Goal: Book appointment/travel/reservation

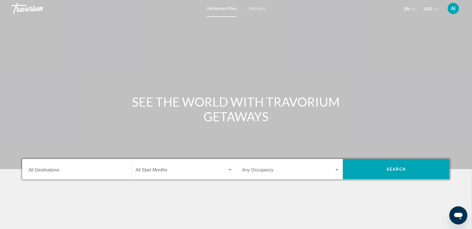
click at [258, 7] on span "Getaways" at bounding box center [257, 8] width 18 height 5
click at [42, 168] on input "Destination All Destinations" at bounding box center [76, 170] width 97 height 5
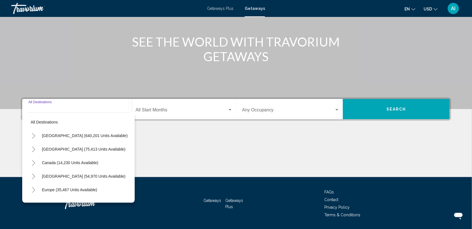
scroll to position [77, 0]
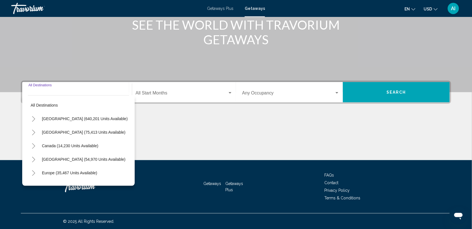
click at [42, 168] on button "Europe (35,467 units available)" at bounding box center [69, 172] width 61 height 13
type input "**********"
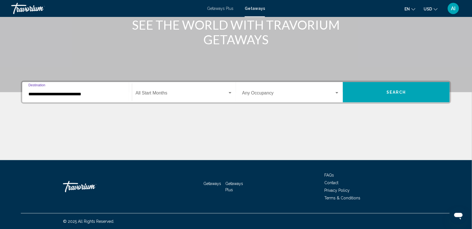
click at [164, 96] on span "Search widget" at bounding box center [182, 94] width 92 height 5
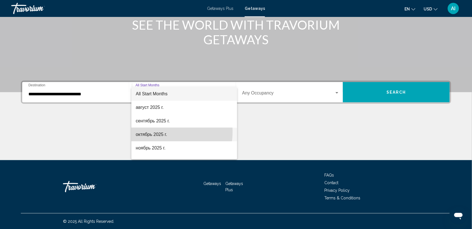
click at [160, 131] on span "октябрь 2025 г." at bounding box center [184, 135] width 97 height 14
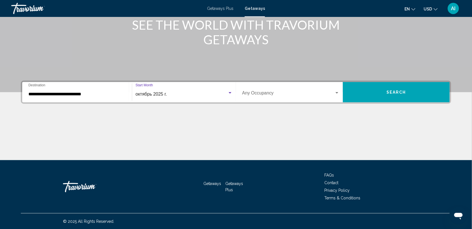
click at [360, 88] on button "Search" at bounding box center [396, 92] width 107 height 20
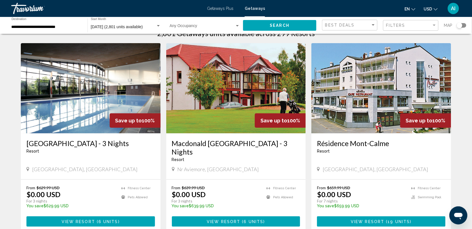
scroll to position [46, 0]
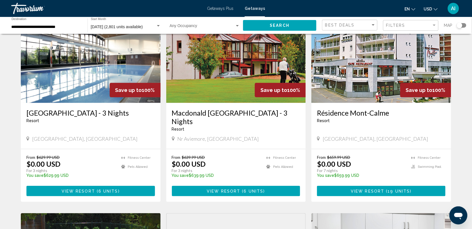
click at [360, 88] on img "Main content" at bounding box center [382, 58] width 140 height 90
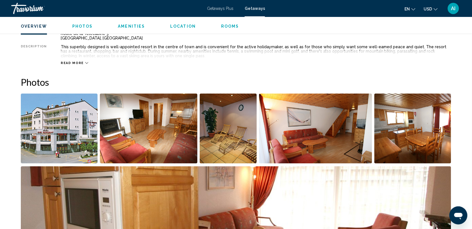
scroll to position [214, 0]
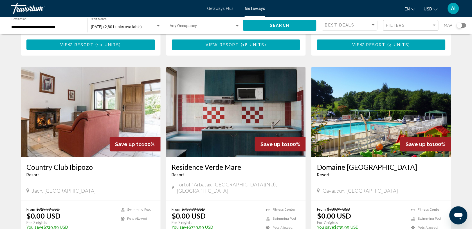
scroll to position [596, 0]
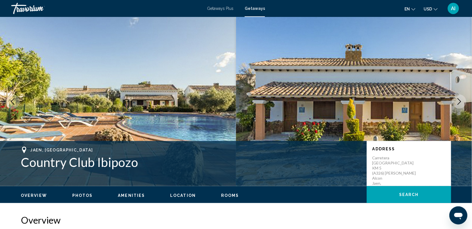
click at [223, 196] on span "Rooms" at bounding box center [230, 195] width 18 height 5
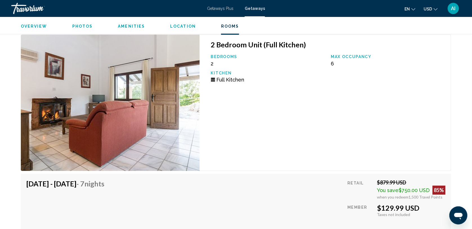
scroll to position [1003, 0]
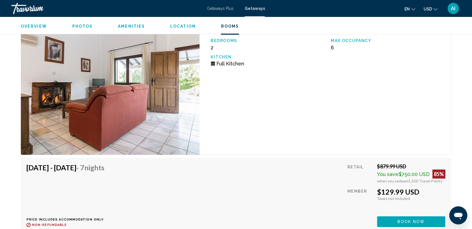
click at [183, 27] on span "Location" at bounding box center [183, 26] width 26 height 5
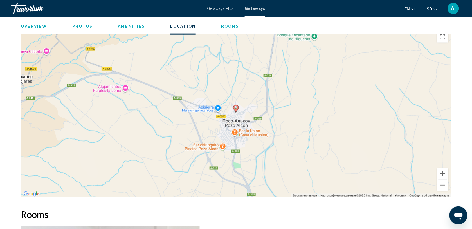
scroll to position [773, 0]
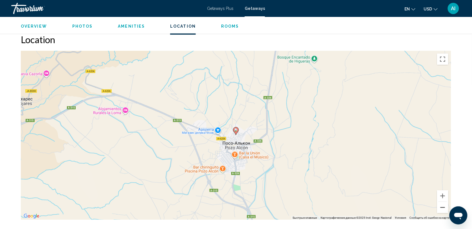
click at [441, 209] on button "Уменьшить" at bounding box center [443, 207] width 11 height 11
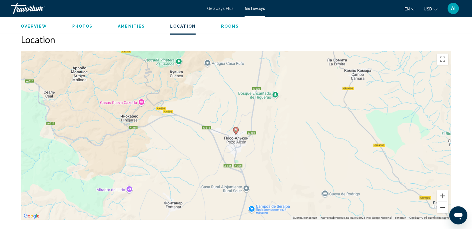
click at [441, 209] on button "Уменьшить" at bounding box center [443, 207] width 11 height 11
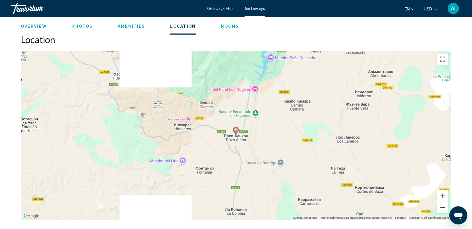
click at [441, 209] on button "Уменьшить" at bounding box center [443, 207] width 11 height 11
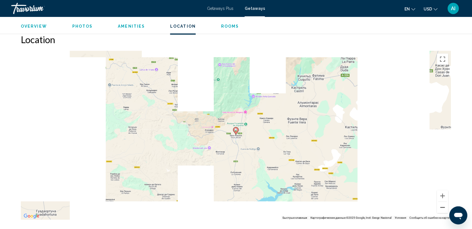
click at [441, 209] on button "Уменьшить" at bounding box center [443, 207] width 11 height 11
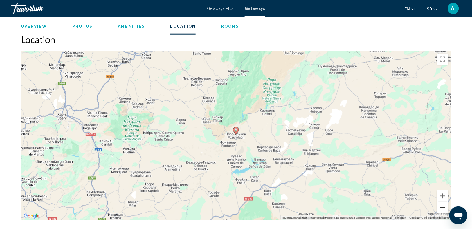
click at [441, 209] on button "Уменьшить" at bounding box center [443, 207] width 11 height 11
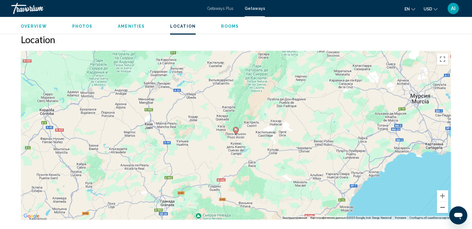
click at [441, 209] on button "Уменьшить" at bounding box center [443, 207] width 11 height 11
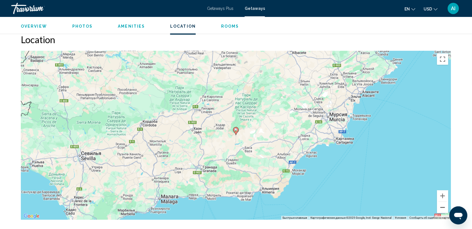
click at [441, 209] on button "Уменьшить" at bounding box center [443, 207] width 11 height 11
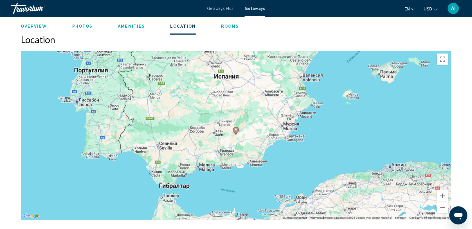
click at [256, 6] on span "Getaways" at bounding box center [255, 8] width 20 height 5
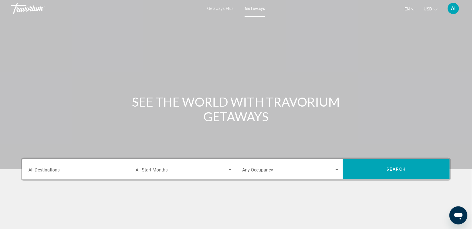
click at [61, 166] on div "Destination All Destinations" at bounding box center [76, 169] width 97 height 18
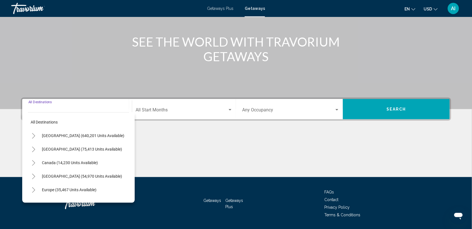
scroll to position [77, 0]
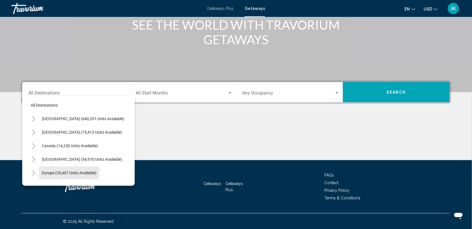
click at [61, 166] on button "Europe (35,467 units available)" at bounding box center [69, 172] width 60 height 13
type input "**********"
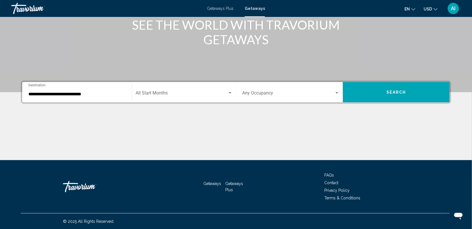
click at [167, 99] on div "Start Month All Start Months" at bounding box center [184, 92] width 97 height 18
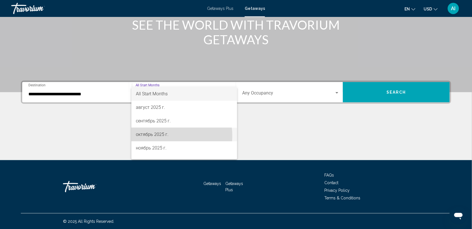
click at [164, 135] on span "октябрь 2025 г." at bounding box center [184, 135] width 97 height 14
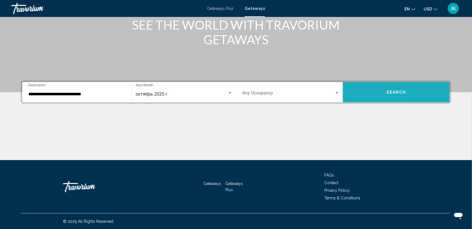
click at [358, 97] on button "Search" at bounding box center [396, 92] width 107 height 20
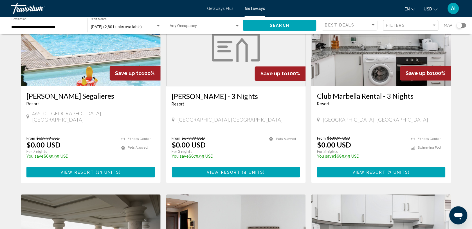
scroll to position [263, 0]
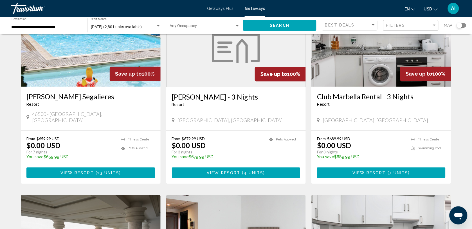
click at [362, 69] on img "Main content" at bounding box center [382, 42] width 140 height 90
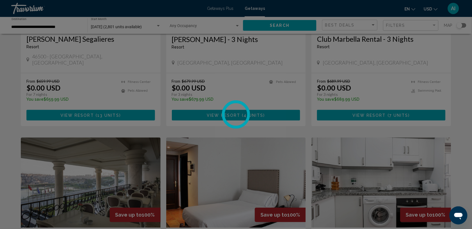
scroll to position [321, 0]
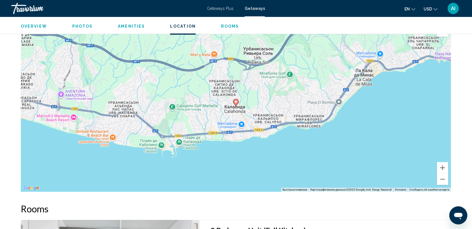
scroll to position [691, 0]
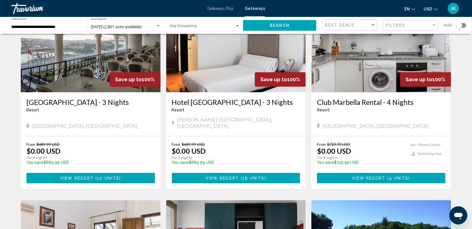
scroll to position [474, 0]
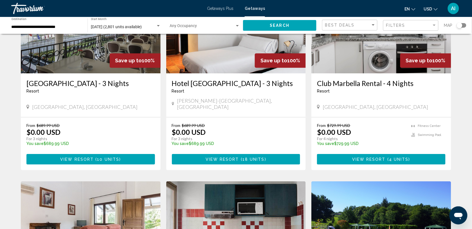
click at [347, 154] on button "View Resort ( 4 units )" at bounding box center [381, 159] width 129 height 10
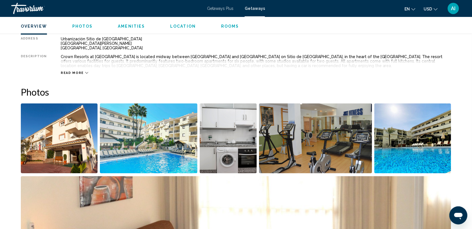
scroll to position [203, 0]
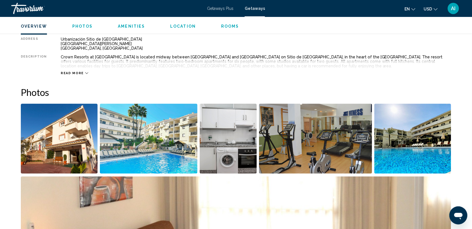
click at [229, 24] on span "Rooms" at bounding box center [230, 26] width 18 height 5
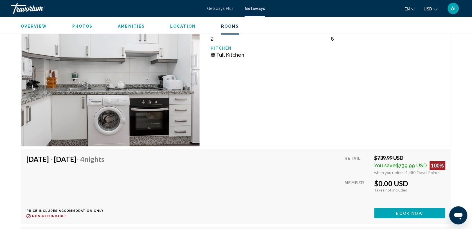
scroll to position [964, 0]
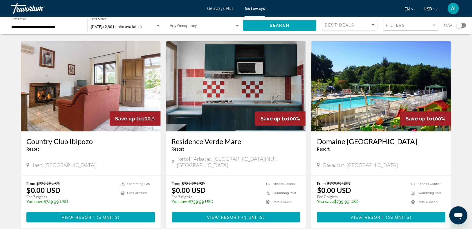
scroll to position [620, 0]
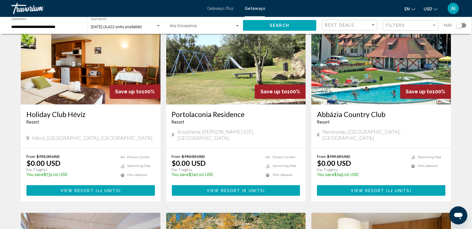
scroll to position [237, 0]
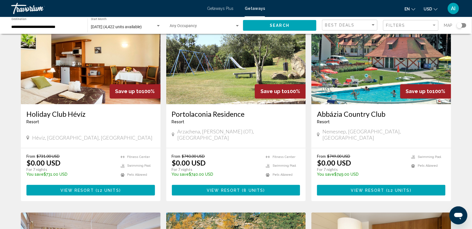
click at [213, 90] on img "Main content" at bounding box center [236, 59] width 140 height 90
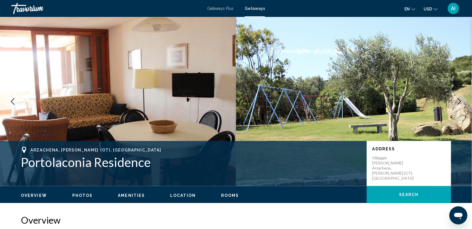
click at [230, 194] on span "Rooms" at bounding box center [230, 195] width 18 height 5
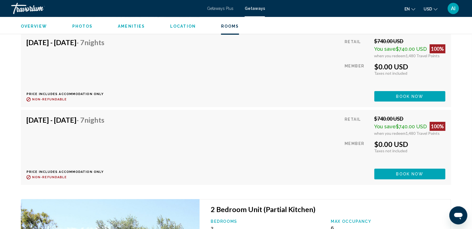
scroll to position [1166, 0]
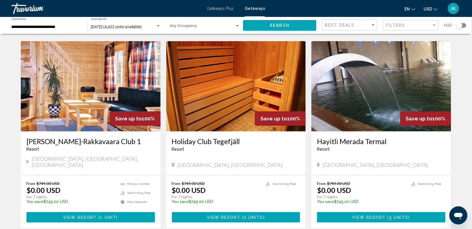
scroll to position [630, 0]
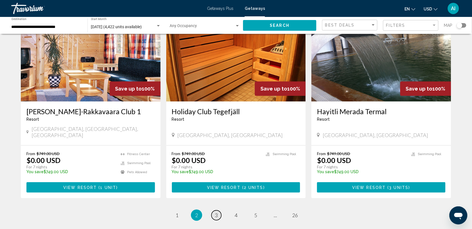
click at [216, 212] on span "3" at bounding box center [216, 215] width 3 height 6
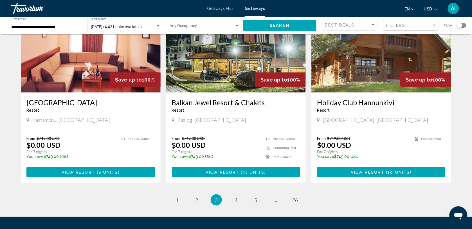
scroll to position [652, 0]
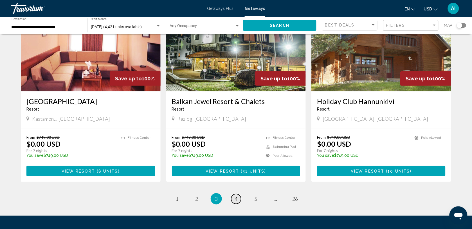
click at [234, 194] on link "page 4" at bounding box center [236, 199] width 10 height 10
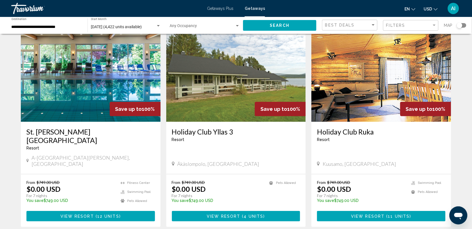
scroll to position [615, 0]
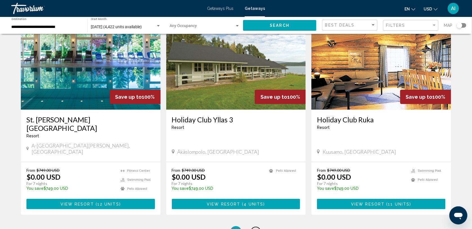
click at [255, 228] on span "5" at bounding box center [256, 231] width 3 height 6
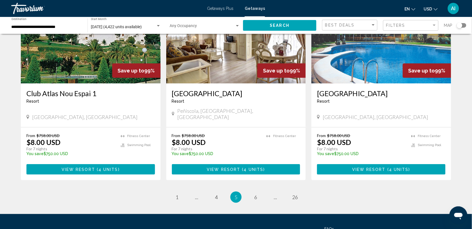
scroll to position [660, 0]
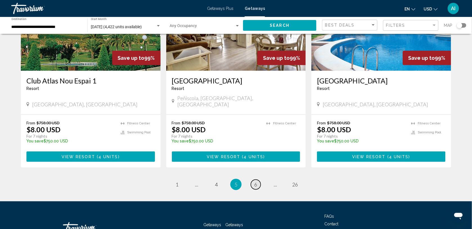
click at [255, 181] on span "6" at bounding box center [256, 184] width 3 height 6
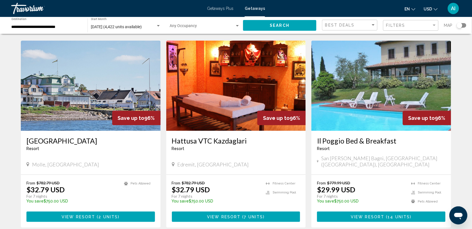
scroll to position [608, 0]
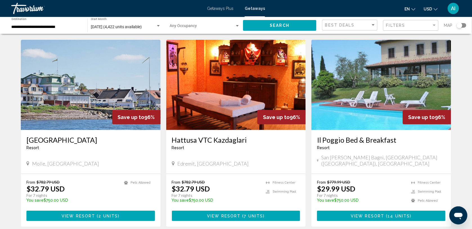
click at [343, 99] on img "Main content" at bounding box center [382, 85] width 140 height 90
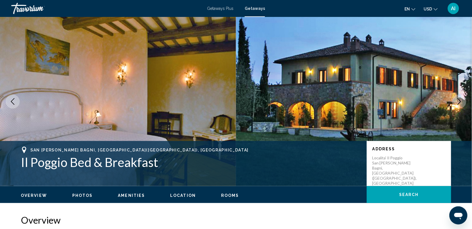
click at [227, 195] on span "Rooms" at bounding box center [230, 195] width 18 height 5
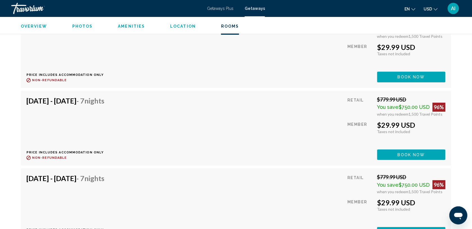
scroll to position [1161, 0]
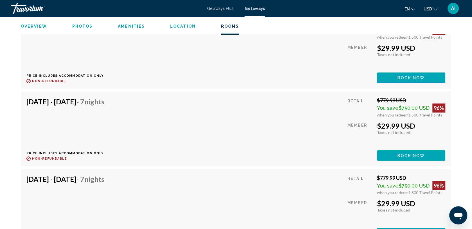
click at [180, 26] on span "Location" at bounding box center [183, 26] width 26 height 5
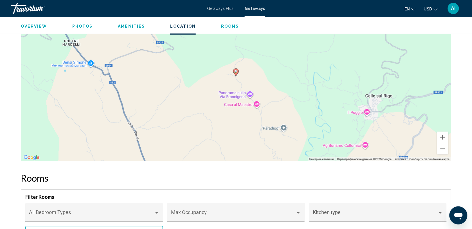
scroll to position [731, 0]
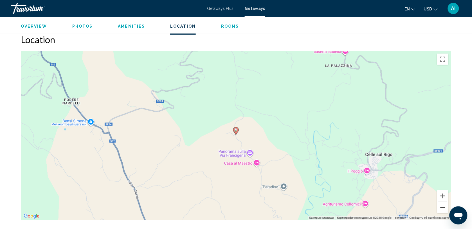
click at [440, 205] on button "Уменьшить" at bounding box center [443, 207] width 11 height 11
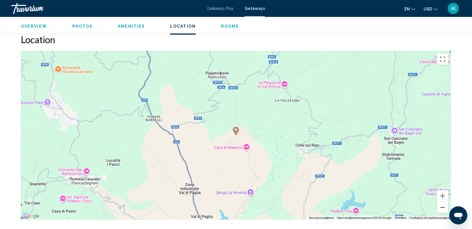
click at [440, 205] on button "Уменьшить" at bounding box center [443, 207] width 11 height 11
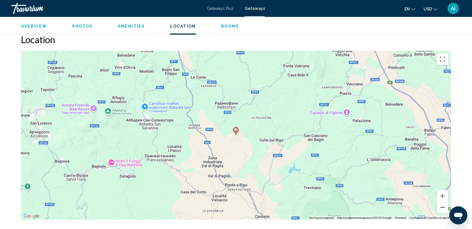
click at [440, 205] on button "Уменьшить" at bounding box center [443, 207] width 11 height 11
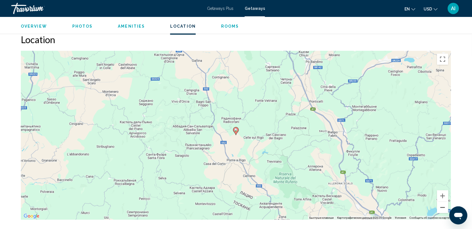
click at [440, 205] on button "Уменьшить" at bounding box center [443, 207] width 11 height 11
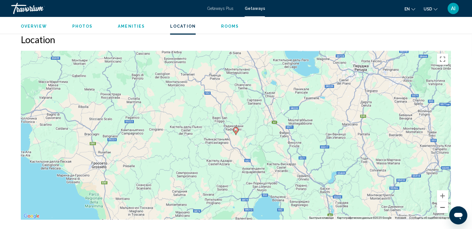
click at [440, 205] on button "Уменьшить" at bounding box center [443, 207] width 11 height 11
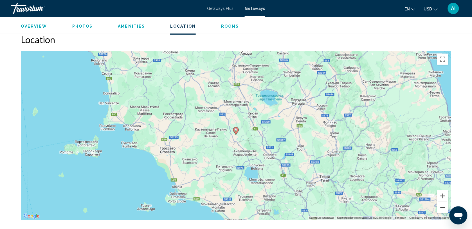
click at [440, 205] on button "Уменьшить" at bounding box center [443, 207] width 11 height 11
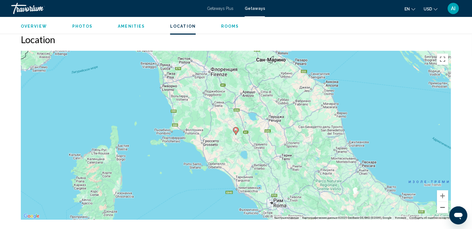
click at [440, 205] on button "Уменьшить" at bounding box center [443, 207] width 11 height 11
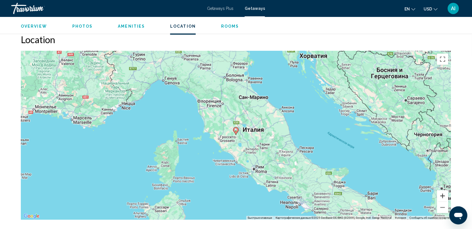
click at [443, 196] on button "Увеличить" at bounding box center [443, 195] width 11 height 11
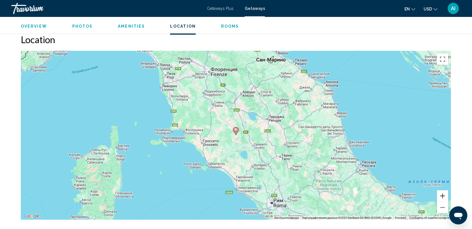
click at [443, 196] on button "Увеличить" at bounding box center [443, 195] width 11 height 11
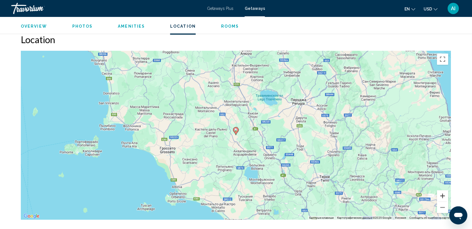
click at [443, 196] on button "Увеличить" at bounding box center [443, 195] width 11 height 11
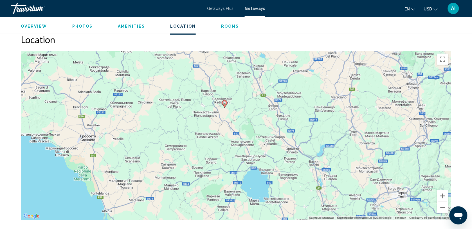
drag, startPoint x: 412, startPoint y: 167, endPoint x: 405, endPoint y: 148, distance: 20.0
click at [405, 148] on div "Чтобы активировать перетаскивание с помощью клавиатуры, нажмите Alt + Ввод. Пос…" at bounding box center [236, 135] width 431 height 169
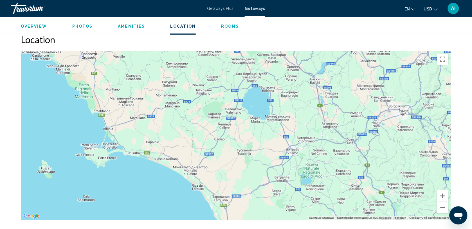
drag, startPoint x: 364, startPoint y: 149, endPoint x: 365, endPoint y: 63, distance: 85.3
click at [365, 63] on div "Чтобы активировать перетаскивание с помощью клавиатуры, нажмите Alt + Ввод. Пос…" at bounding box center [236, 135] width 431 height 169
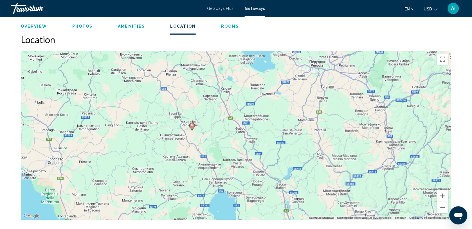
drag, startPoint x: 365, startPoint y: 63, endPoint x: 331, endPoint y: 170, distance: 111.7
click at [331, 170] on div "Чтобы активировать перетаскивание с помощью клавиатуры, нажмите Alt + Ввод. Пос…" at bounding box center [236, 135] width 431 height 169
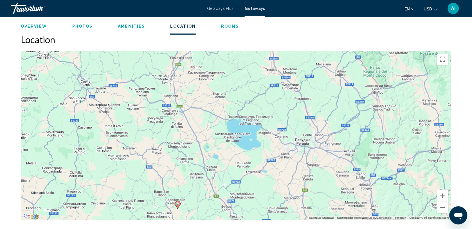
drag, startPoint x: 332, startPoint y: 153, endPoint x: 317, endPoint y: 232, distance: 80.5
click at [441, 207] on button "Уменьшить" at bounding box center [443, 207] width 11 height 11
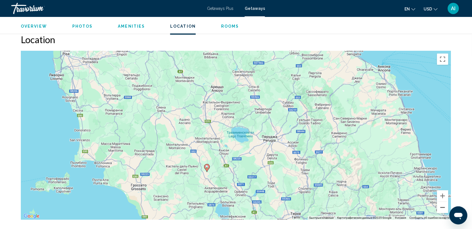
click at [441, 207] on button "Уменьшить" at bounding box center [443, 207] width 11 height 11
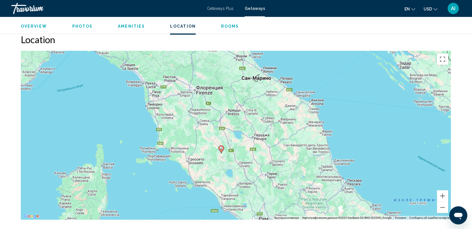
click at [37, 25] on span "Overview" at bounding box center [34, 26] width 26 height 5
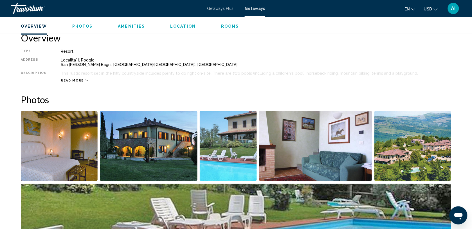
scroll to position [180, 0]
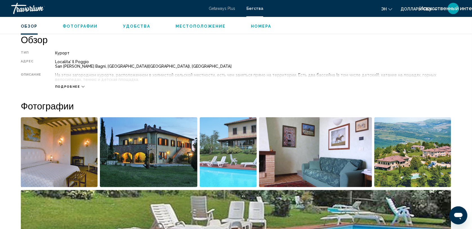
click at [68, 86] on span "Подробнее" at bounding box center [67, 87] width 25 height 4
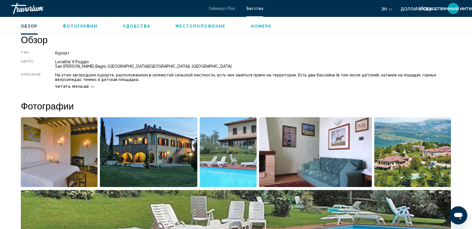
click at [132, 27] on span "Удобства" at bounding box center [136, 26] width 27 height 5
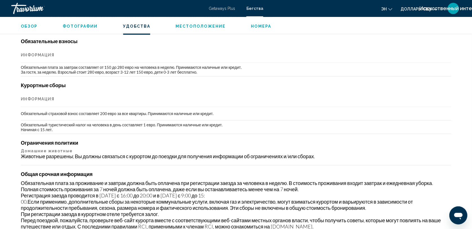
scroll to position [544, 0]
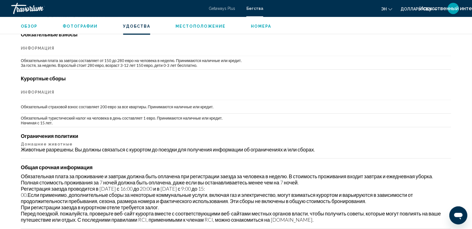
click at [209, 25] on span "Местоположение" at bounding box center [201, 26] width 50 height 5
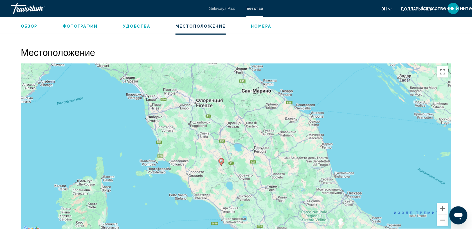
scroll to position [750, 0]
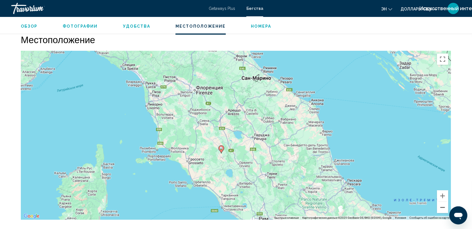
click at [443, 206] on button "Уменьшить" at bounding box center [443, 207] width 11 height 11
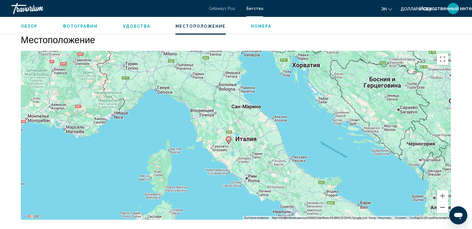
click at [443, 206] on button "Уменьшить" at bounding box center [443, 207] width 11 height 11
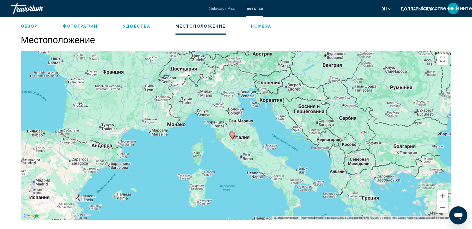
click at [256, 10] on span "Бегства" at bounding box center [255, 8] width 17 height 5
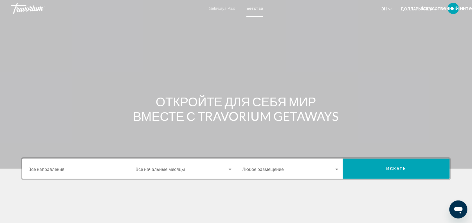
click at [68, 174] on div "Destination Все направления" at bounding box center [76, 169] width 97 height 18
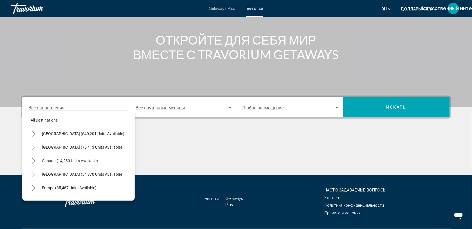
scroll to position [77, 0]
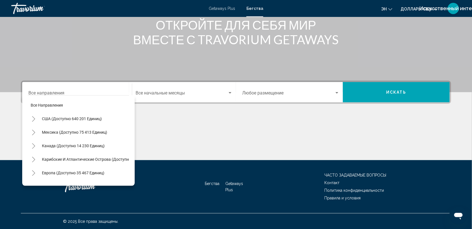
click at [68, 174] on span "Европа (доступно 35 467 единиц)" at bounding box center [73, 172] width 63 height 5
type input "**********"
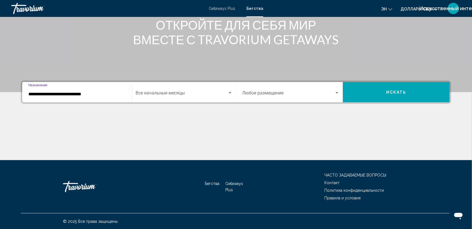
click at [156, 94] on span "Виджет поиска" at bounding box center [182, 94] width 92 height 5
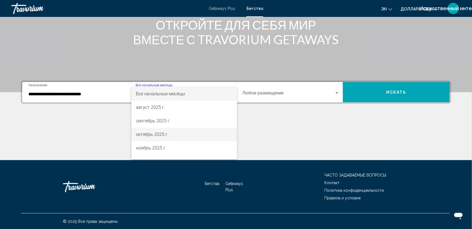
click at [160, 133] on font "октябрь 2025 г." at bounding box center [152, 133] width 33 height 5
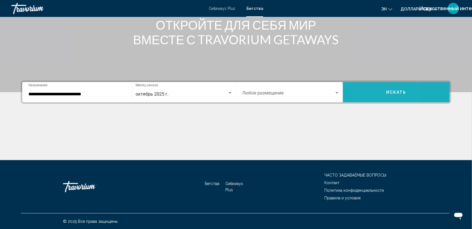
click at [365, 92] on button "Искать" at bounding box center [396, 92] width 107 height 20
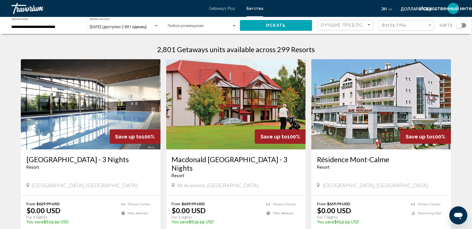
click at [465, 23] on div "Виджет поиска" at bounding box center [462, 25] width 10 height 5
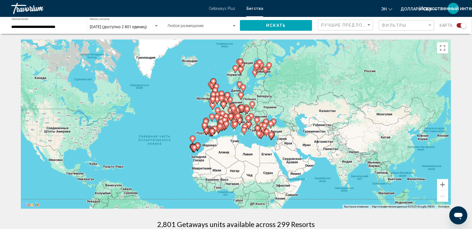
drag, startPoint x: 359, startPoint y: 96, endPoint x: 291, endPoint y: 121, distance: 72.7
click at [291, 121] on div "Чтобы активировать перетаскивание с помощью клавиатуры, нажмите Alt + Ввод. Пос…" at bounding box center [236, 123] width 431 height 169
click at [445, 186] on button "Увеличить" at bounding box center [443, 184] width 11 height 11
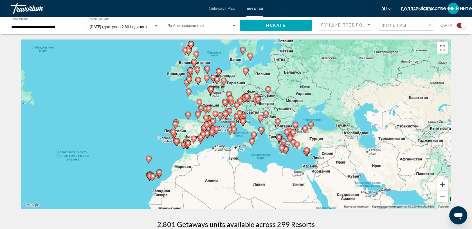
click at [445, 186] on button "Увеличить" at bounding box center [443, 184] width 11 height 11
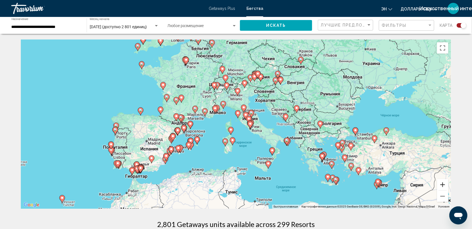
click at [445, 186] on button "Увеличить" at bounding box center [443, 184] width 11 height 11
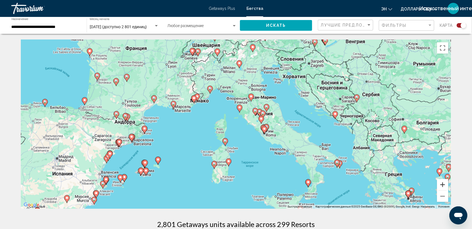
click at [445, 186] on button "Увеличить" at bounding box center [443, 184] width 11 height 11
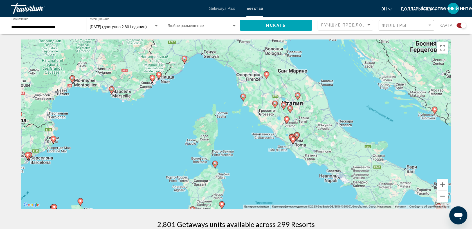
click at [307, 115] on div "Чтобы активировать перетаскивание с помощью клавиатуры, нажмите Alt + Ввод. Пос…" at bounding box center [236, 123] width 431 height 169
drag, startPoint x: 284, startPoint y: 81, endPoint x: 300, endPoint y: 127, distance: 49.3
click at [300, 127] on div "Чтобы активировать перетаскивание с помощью клавиатуры, нажмите Alt + Ввод. Пос…" at bounding box center [236, 123] width 431 height 169
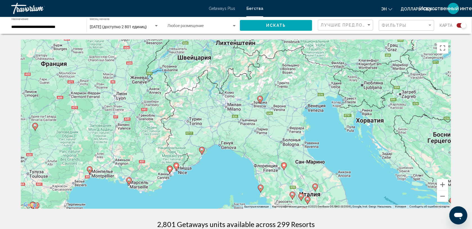
drag, startPoint x: 259, startPoint y: 63, endPoint x: 277, endPoint y: 154, distance: 92.6
click at [277, 154] on div "Чтобы активировать перетаскивание с помощью клавиатуры, нажмите Alt + Ввод. Пос…" at bounding box center [236, 123] width 431 height 169
click at [200, 148] on icon "Основное содержание" at bounding box center [202, 150] width 5 height 7
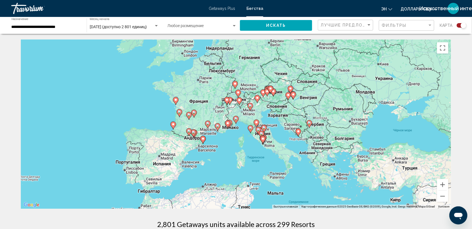
click at [238, 119] on icon "Основное содержание" at bounding box center [236, 119] width 5 height 7
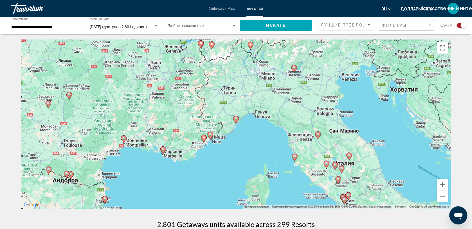
click at [236, 99] on div "Чтобы активировать перетаскивание с помощью клавиатуры, нажмите Alt + Ввод. Пос…" at bounding box center [236, 123] width 431 height 169
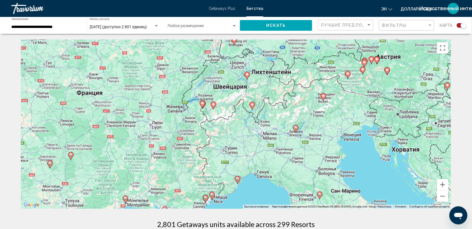
drag, startPoint x: 242, startPoint y: 76, endPoint x: 244, endPoint y: 140, distance: 64.2
click at [244, 140] on div "Чтобы активировать перетаскивание с помощью клавиатуры, нажмите Alt + Ввод. Пос…" at bounding box center [236, 123] width 431 height 169
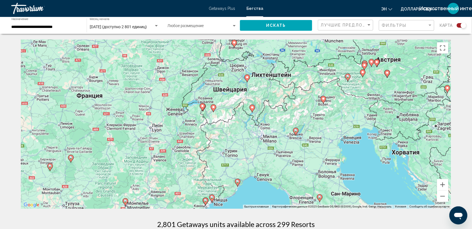
click at [203, 105] on image "Основное содержание" at bounding box center [202, 105] width 3 height 3
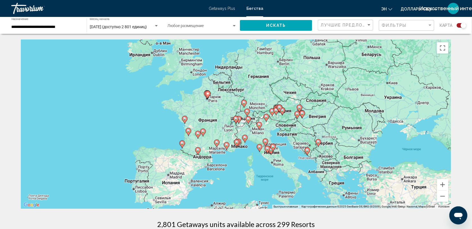
click at [203, 105] on div "Для навигации используйте клавиши со стрелками. Чтобы активировать перетаскиван…" at bounding box center [236, 123] width 431 height 169
click at [237, 120] on icon "Основное содержание" at bounding box center [236, 119] width 5 height 7
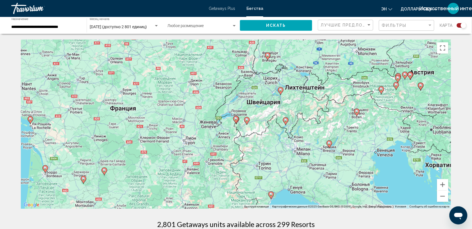
click at [237, 120] on icon "Основное содержание" at bounding box center [236, 119] width 5 height 7
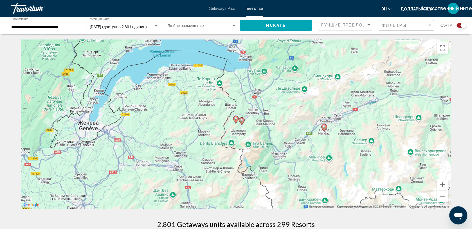
click at [242, 119] on image "Основное содержание" at bounding box center [241, 119] width 3 height 3
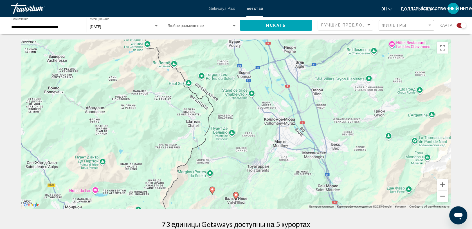
click at [236, 193] on icon "Основное содержание" at bounding box center [236, 195] width 5 height 7
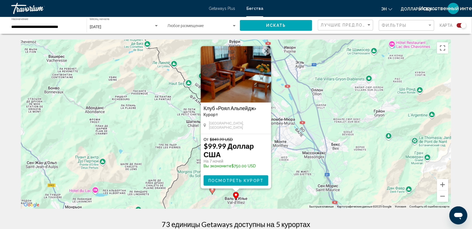
click at [231, 191] on div "Чтобы активировать перетаскивание с помощью клавиатуры, нажмите Alt + Ввод. Пос…" at bounding box center [236, 123] width 431 height 169
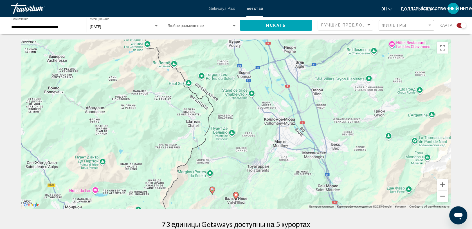
click at [215, 191] on icon "Основное содержание" at bounding box center [213, 190] width 6 height 8
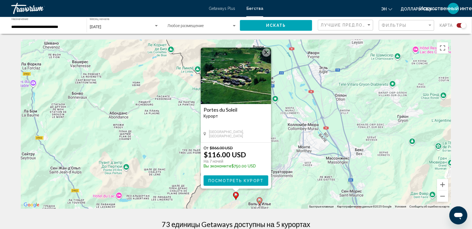
click at [224, 201] on div "Чтобы активировать перетаскивание с помощью клавиатуры, нажмите Alt + Ввод. Пос…" at bounding box center [236, 123] width 431 height 169
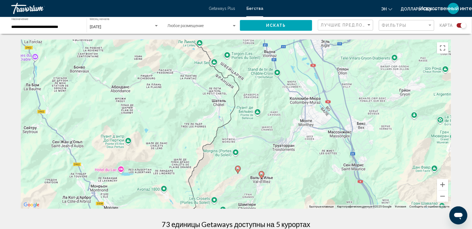
drag, startPoint x: 219, startPoint y: 103, endPoint x: 221, endPoint y: 75, distance: 27.9
click at [221, 75] on div "Чтобы активировать перетаскивание с помощью клавиатуры, нажмите Alt + Ввод. Пос…" at bounding box center [236, 123] width 431 height 169
click at [441, 195] on button "Уменьшить" at bounding box center [443, 195] width 11 height 11
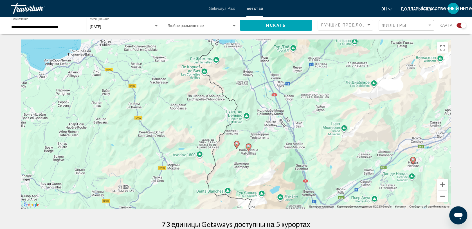
click at [441, 195] on button "Уменьшить" at bounding box center [443, 195] width 11 height 11
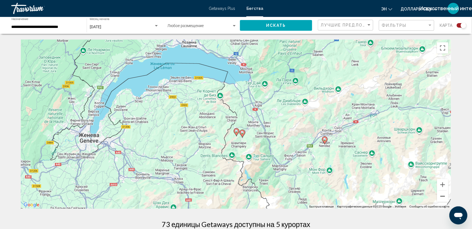
click at [441, 195] on button "Уменьшить" at bounding box center [443, 195] width 11 height 11
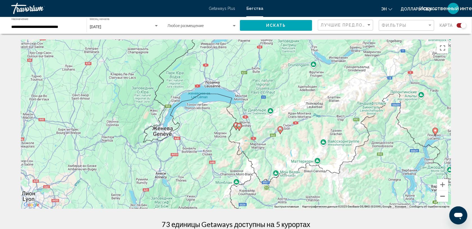
click at [441, 195] on button "Уменьшить" at bounding box center [443, 195] width 11 height 11
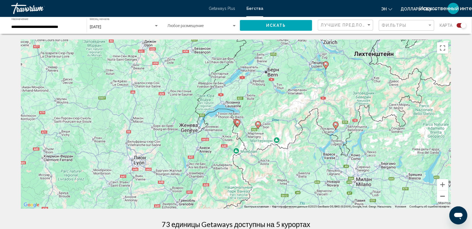
click at [441, 195] on button "Уменьшить" at bounding box center [443, 195] width 11 height 11
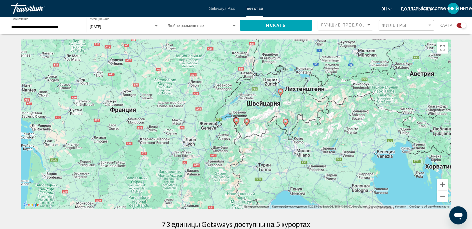
click at [441, 195] on button "Уменьшить" at bounding box center [443, 195] width 11 height 11
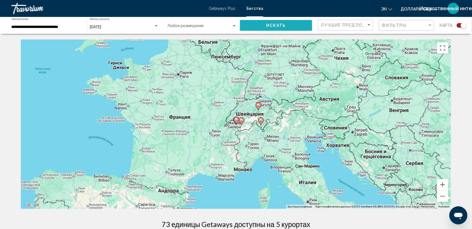
click at [290, 26] on button "Искать" at bounding box center [276, 25] width 73 height 10
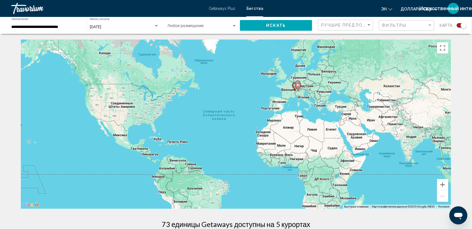
click at [63, 24] on div "**********" at bounding box center [47, 25] width 70 height 15
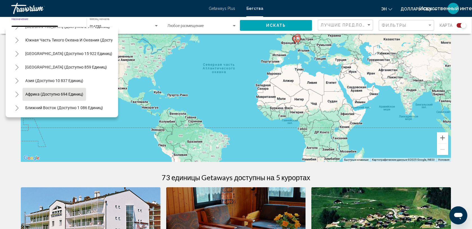
scroll to position [49, 0]
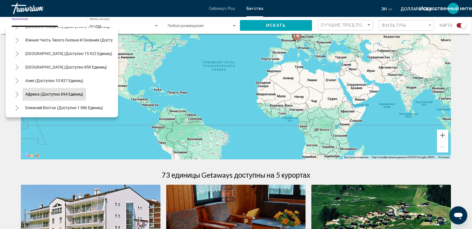
click at [78, 95] on button "Африка (доступно 694 единиц)" at bounding box center [55, 94] width 64 height 13
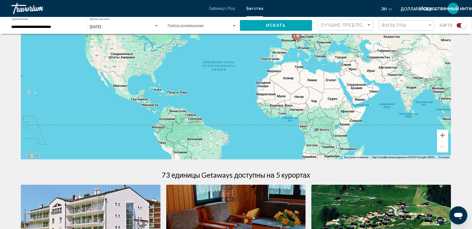
click at [44, 32] on div "**********" at bounding box center [47, 25] width 70 height 15
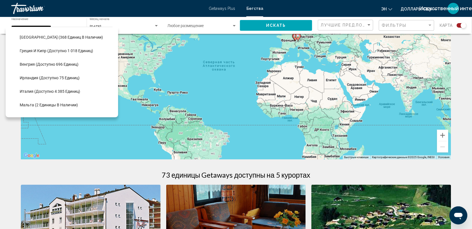
scroll to position [175, 0]
click at [63, 91] on span "Италия (доступно 4 385 единиц)" at bounding box center [50, 91] width 61 height 5
type input "**********"
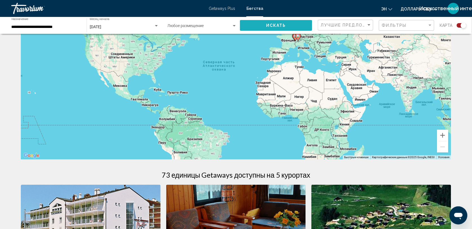
click at [276, 26] on span "Искать" at bounding box center [276, 25] width 20 height 5
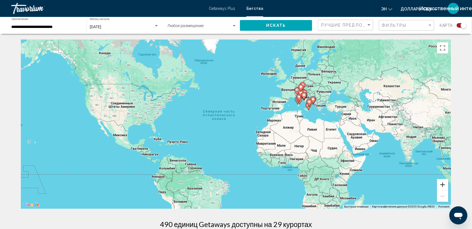
click at [441, 184] on button "Увеличить" at bounding box center [443, 184] width 11 height 11
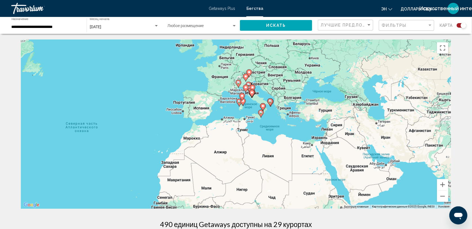
drag, startPoint x: 406, startPoint y: 150, endPoint x: 279, endPoint y: 170, distance: 129.1
click at [279, 170] on div "Чтобы активировать перетаскивание с помощью клавиатуры, нажмите Alt + Ввод. Пос…" at bounding box center [236, 123] width 431 height 169
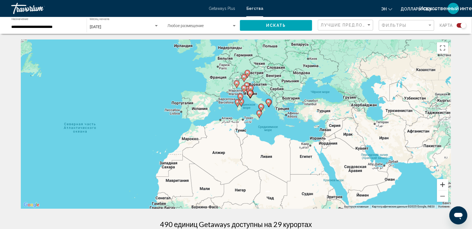
click at [444, 185] on button "Увеличить" at bounding box center [443, 184] width 11 height 11
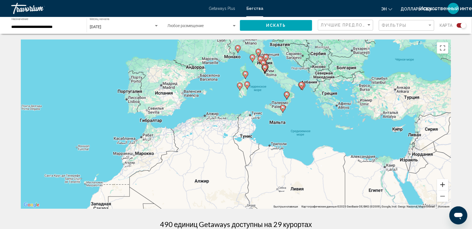
click at [444, 185] on button "Увеличить" at bounding box center [443, 184] width 11 height 11
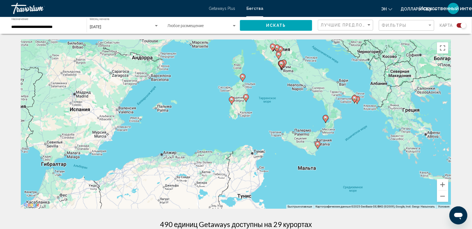
drag, startPoint x: 355, startPoint y: 127, endPoint x: 342, endPoint y: 182, distance: 56.2
click at [342, 182] on div "Чтобы активировать перетаскивание с помощью клавиатуры, нажмите Alt + Ввод. Пос…" at bounding box center [236, 123] width 431 height 169
click at [442, 180] on button "Увеличить" at bounding box center [443, 184] width 11 height 11
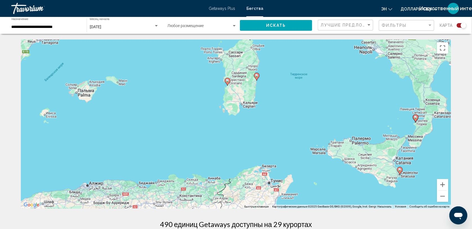
click at [400, 170] on image "Основное содержание" at bounding box center [400, 169] width 3 height 3
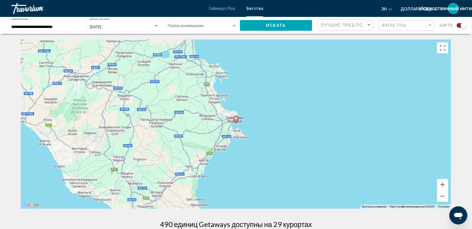
click at [234, 117] on icon "Основное содержание" at bounding box center [236, 119] width 5 height 7
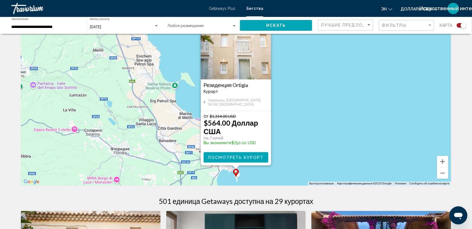
scroll to position [55, 0]
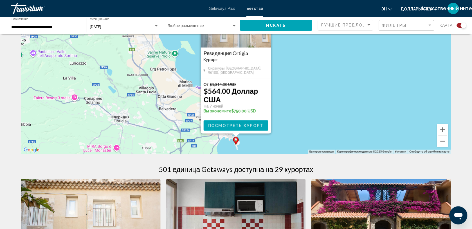
click at [257, 134] on div "Чтобы активировать перетаскивание с помощью клавиатуры, нажмите Alt + Ввод. Пос…" at bounding box center [236, 69] width 431 height 169
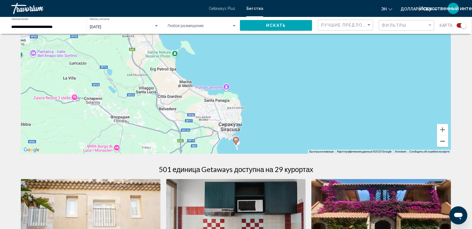
click at [442, 143] on button "Уменьшить" at bounding box center [443, 140] width 11 height 11
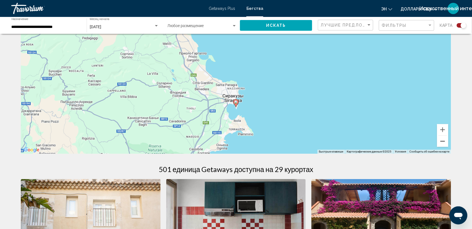
click at [442, 143] on button "Уменьшить" at bounding box center [443, 140] width 11 height 11
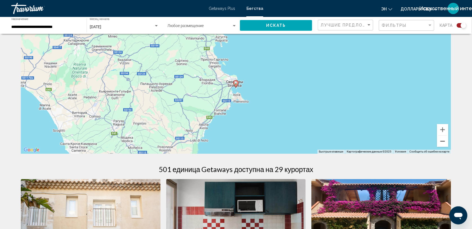
click at [444, 140] on button "Уменьшить" at bounding box center [443, 140] width 11 height 11
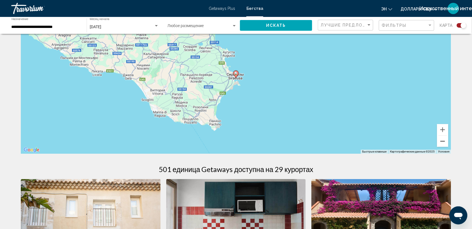
click at [444, 140] on button "Уменьшить" at bounding box center [443, 140] width 11 height 11
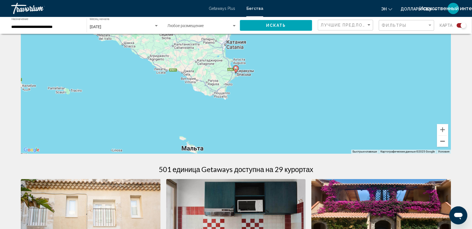
click at [444, 140] on button "Уменьшить" at bounding box center [443, 140] width 11 height 11
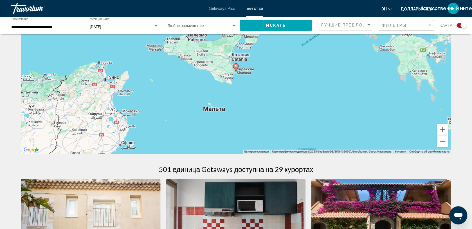
click at [444, 140] on button "Уменьшить" at bounding box center [443, 140] width 11 height 11
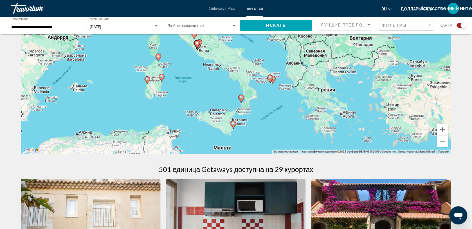
drag, startPoint x: 306, startPoint y: 81, endPoint x: 302, endPoint y: 137, distance: 56.2
click at [302, 137] on div "Чтобы активировать перетаскивание с помощью клавиатуры, нажмите Alt + Ввод. Пос…" at bounding box center [236, 69] width 431 height 169
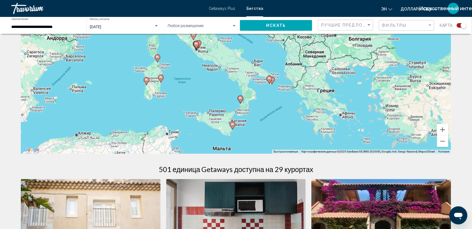
click at [241, 100] on icon "Основное содержание" at bounding box center [240, 99] width 5 height 7
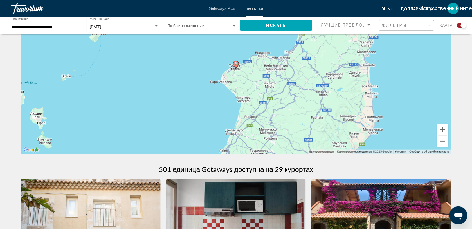
click at [236, 65] on image "Основное содержание" at bounding box center [236, 63] width 3 height 3
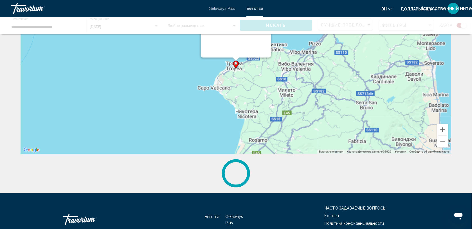
scroll to position [0, 0]
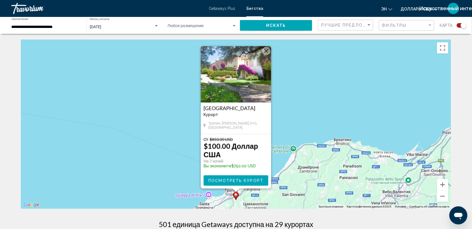
click at [236, 180] on span "Посмотреть курорт" at bounding box center [236, 180] width 55 height 5
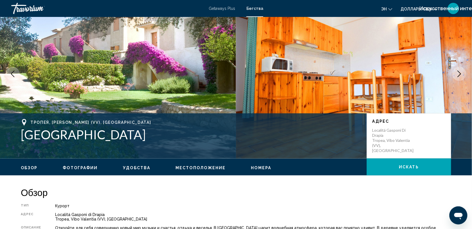
scroll to position [66, 0]
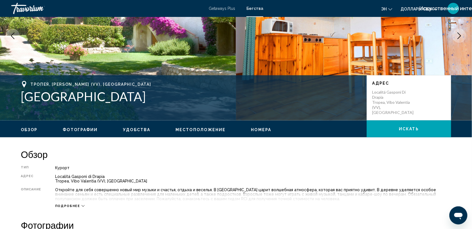
click at [256, 130] on span "Номера" at bounding box center [261, 129] width 20 height 5
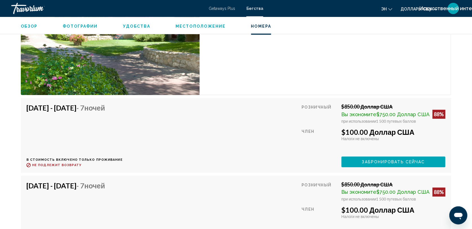
scroll to position [1096, 0]
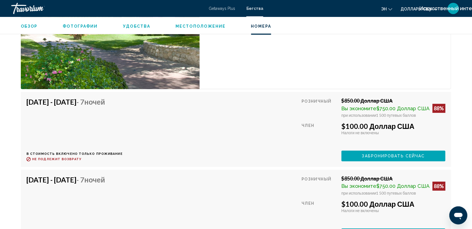
click at [140, 25] on span "Удобства" at bounding box center [136, 26] width 27 height 5
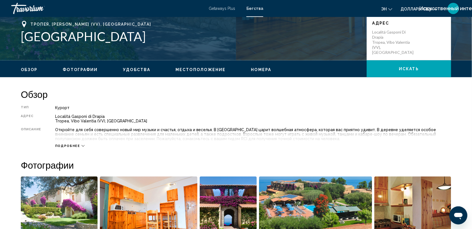
scroll to position [124, 0]
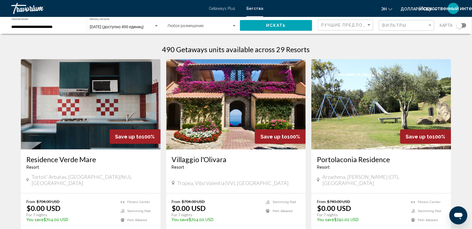
click at [464, 26] on div "Виджет поиска" at bounding box center [462, 25] width 10 height 5
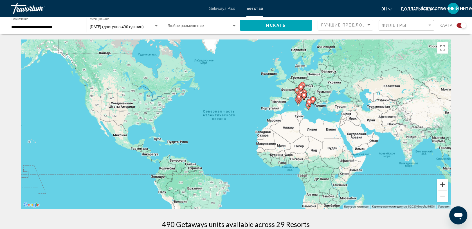
click at [440, 182] on button "Увеличить" at bounding box center [443, 184] width 11 height 11
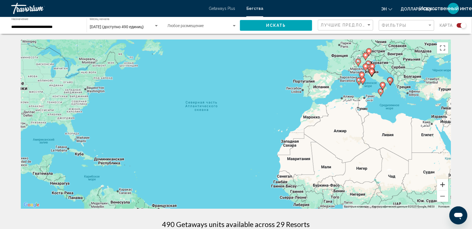
drag, startPoint x: 440, startPoint y: 182, endPoint x: 412, endPoint y: 182, distance: 27.6
click at [412, 182] on div "Чтобы активировать перетаскивание с помощью клавиатуры, нажмите Alt + Ввод. Пос…" at bounding box center [236, 123] width 431 height 169
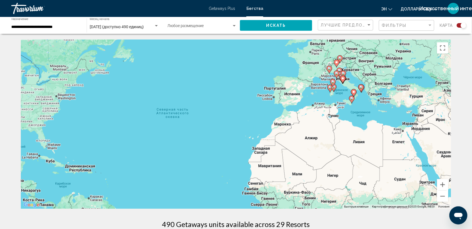
drag, startPoint x: 401, startPoint y: 140, endPoint x: 367, endPoint y: 147, distance: 34.8
click at [367, 147] on div "Чтобы активировать перетаскивание с помощью клавиатуры, нажмите Alt + Ввод. Пос…" at bounding box center [236, 123] width 431 height 169
click at [445, 183] on button "Увеличить" at bounding box center [443, 184] width 11 height 11
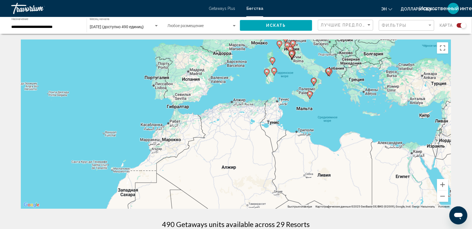
drag, startPoint x: 394, startPoint y: 141, endPoint x: 235, endPoint y: 156, distance: 160.3
click at [235, 156] on div "Чтобы активировать перетаскивание с помощью клавиатуры, нажмите Alt + Ввод. Пос…" at bounding box center [236, 123] width 431 height 169
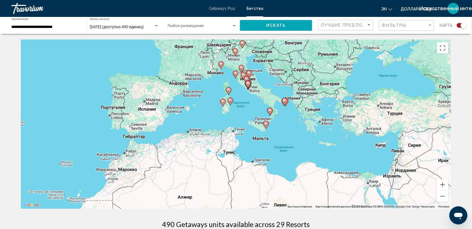
drag, startPoint x: 261, startPoint y: 129, endPoint x: 217, endPoint y: 159, distance: 53.1
click at [217, 159] on div "Чтобы активировать перетаскивание с помощью клавиатуры, нажмите Alt + Ввод. Пос…" at bounding box center [236, 123] width 431 height 169
click at [443, 182] on button "Увеличить" at bounding box center [443, 184] width 11 height 11
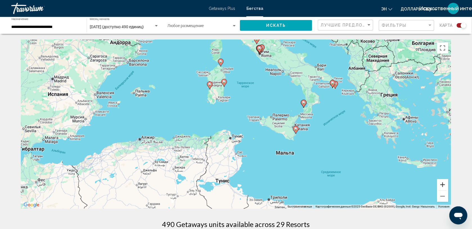
click at [443, 182] on button "Увеличить" at bounding box center [443, 184] width 11 height 11
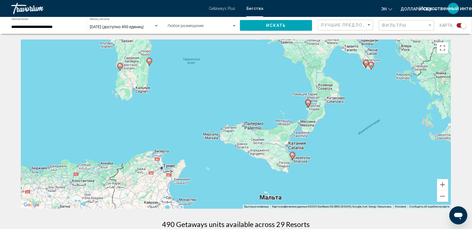
drag, startPoint x: 406, startPoint y: 157, endPoint x: 337, endPoint y: 172, distance: 70.5
click at [337, 172] on div "Чтобы активировать перетаскивание с помощью клавиатуры, нажмите Alt + Ввод. Пос…" at bounding box center [236, 123] width 431 height 169
click at [440, 184] on button "Увеличить" at bounding box center [443, 184] width 11 height 11
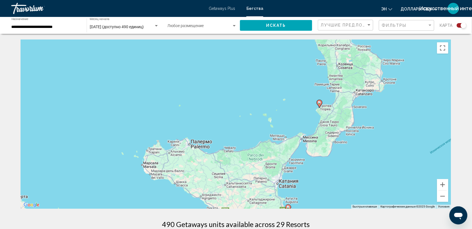
drag, startPoint x: 387, startPoint y: 157, endPoint x: 325, endPoint y: 174, distance: 64.2
click at [325, 174] on div "Чтобы активировать перетаскивание с помощью клавиатуры, нажмите Alt + Ввод. Пос…" at bounding box center [236, 123] width 431 height 169
click at [441, 196] on button "Уменьшить" at bounding box center [443, 195] width 11 height 11
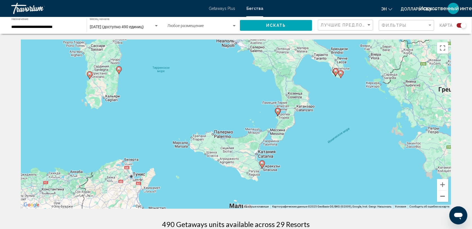
click at [441, 196] on button "Уменьшить" at bounding box center [443, 195] width 11 height 11
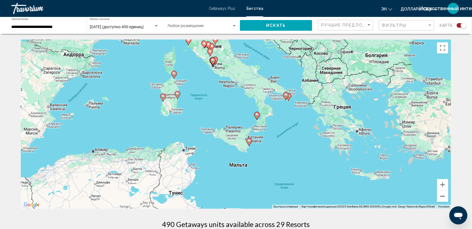
click at [441, 196] on button "Уменьшить" at bounding box center [443, 195] width 11 height 11
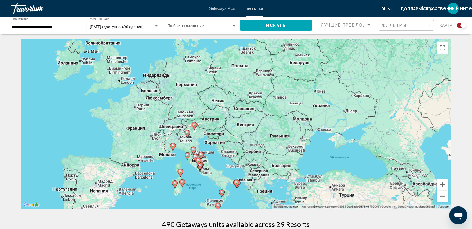
drag, startPoint x: 318, startPoint y: 109, endPoint x: 293, endPoint y: 186, distance: 80.7
click at [293, 186] on div "Чтобы активировать перетаскивание с помощью клавиатуры, нажмите Alt + Ввод. Пос…" at bounding box center [236, 123] width 431 height 169
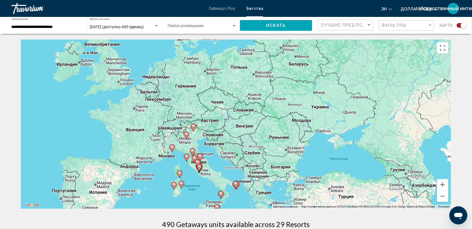
click at [174, 144] on gmp-advanced-marker "Основное содержание" at bounding box center [172, 148] width 6 height 8
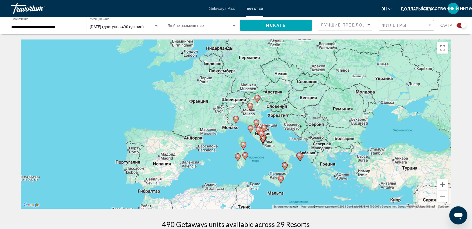
click at [237, 119] on image "Основное содержание" at bounding box center [236, 118] width 3 height 3
type input "**********"
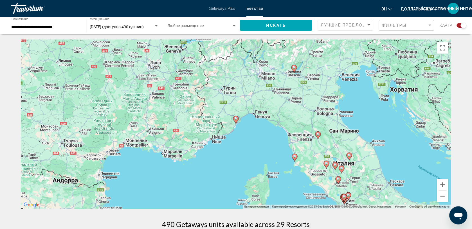
click at [237, 119] on image "Основное содержание" at bounding box center [236, 118] width 3 height 3
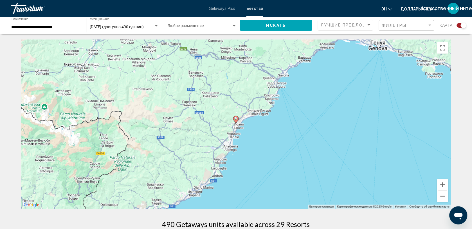
click at [237, 119] on image "Основное содержание" at bounding box center [236, 118] width 3 height 3
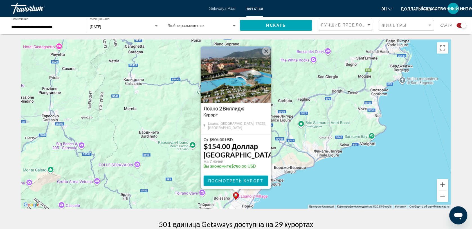
click at [244, 179] on span "Посмотреть курорт" at bounding box center [236, 180] width 55 height 5
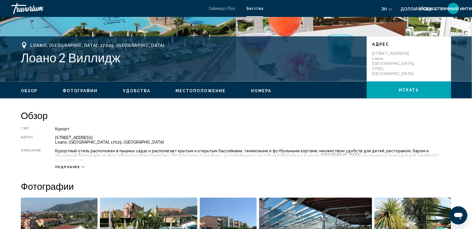
scroll to position [121, 0]
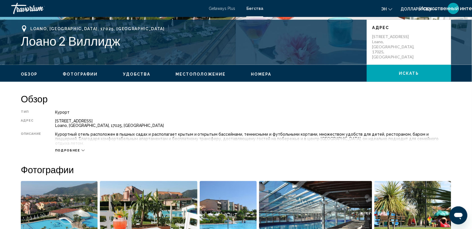
click at [253, 73] on span "Номера" at bounding box center [261, 74] width 20 height 5
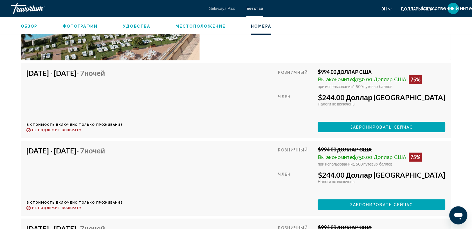
scroll to position [1101, 0]
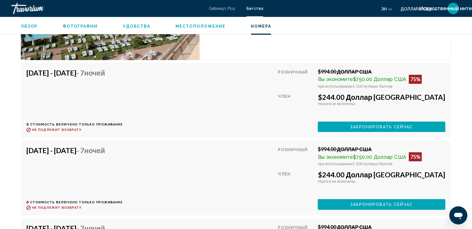
click at [141, 26] on span "Удобства" at bounding box center [136, 26] width 27 height 5
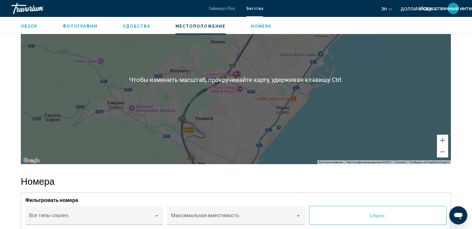
scroll to position [807, 0]
